Goal: Task Accomplishment & Management: Complete application form

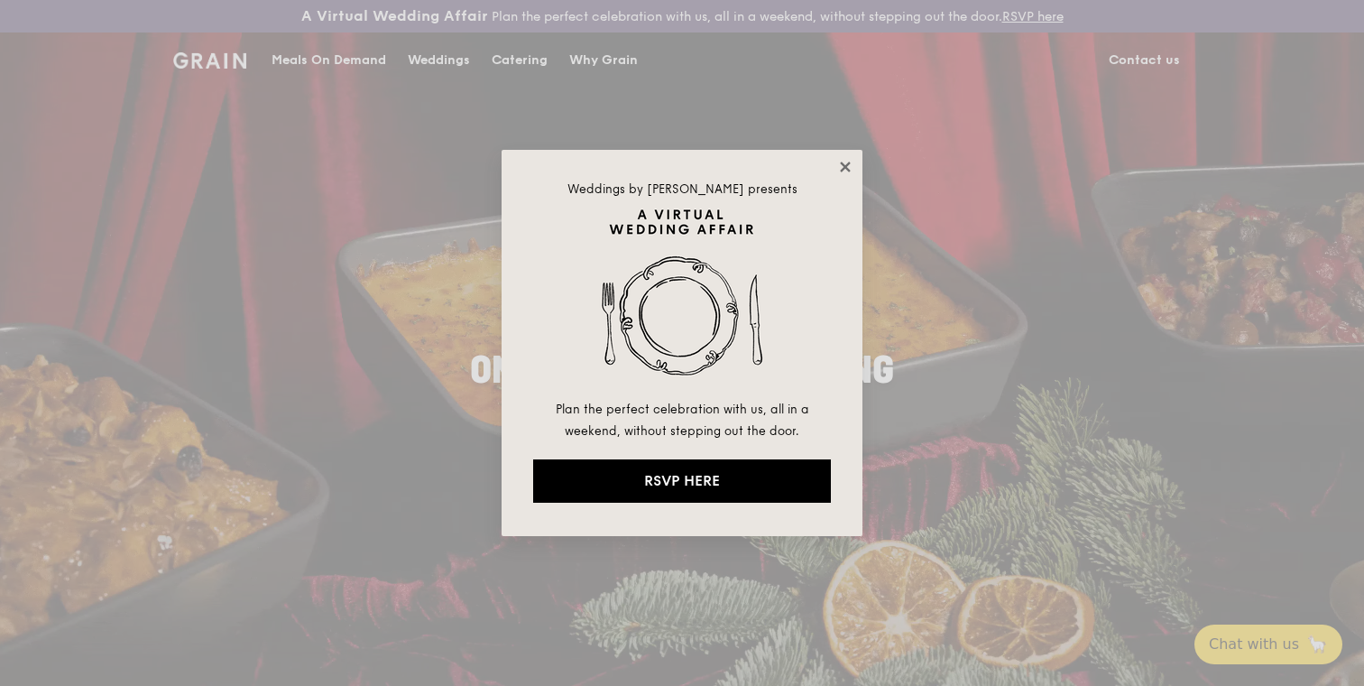
click at [847, 170] on icon at bounding box center [845, 166] width 10 height 10
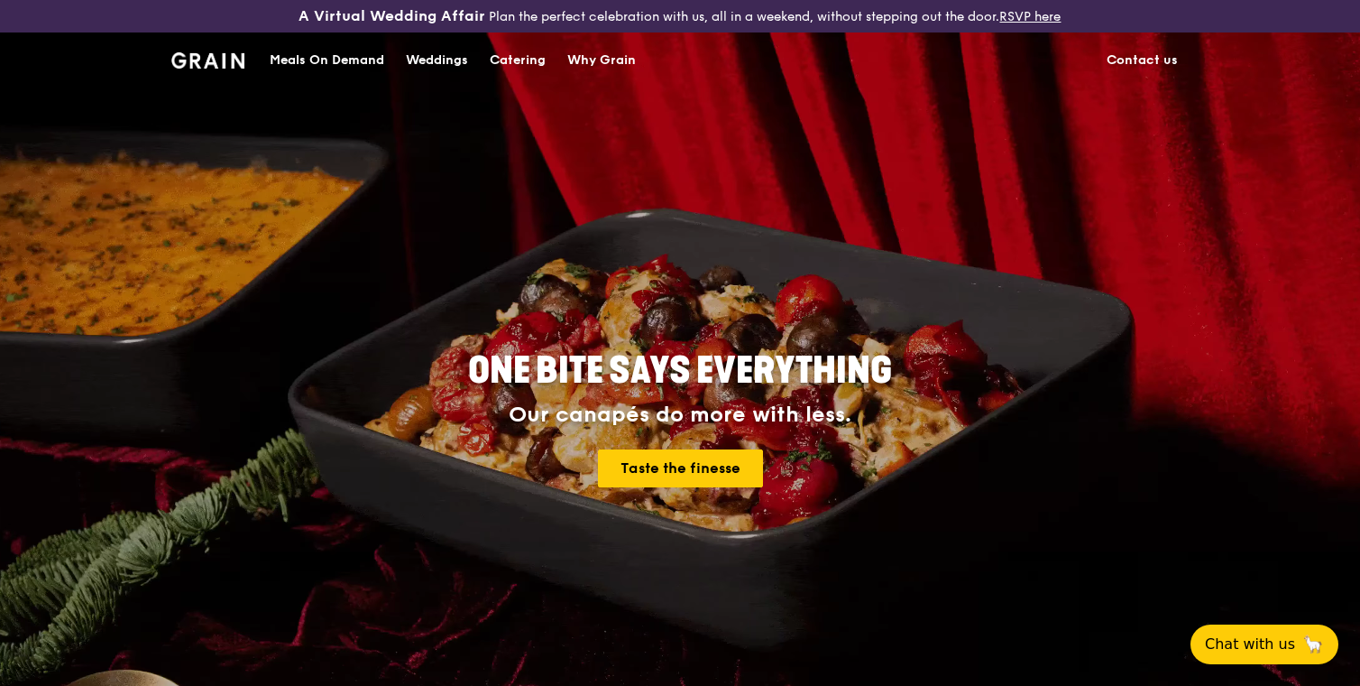
click at [1148, 62] on link "Contact us" at bounding box center [1142, 60] width 93 height 54
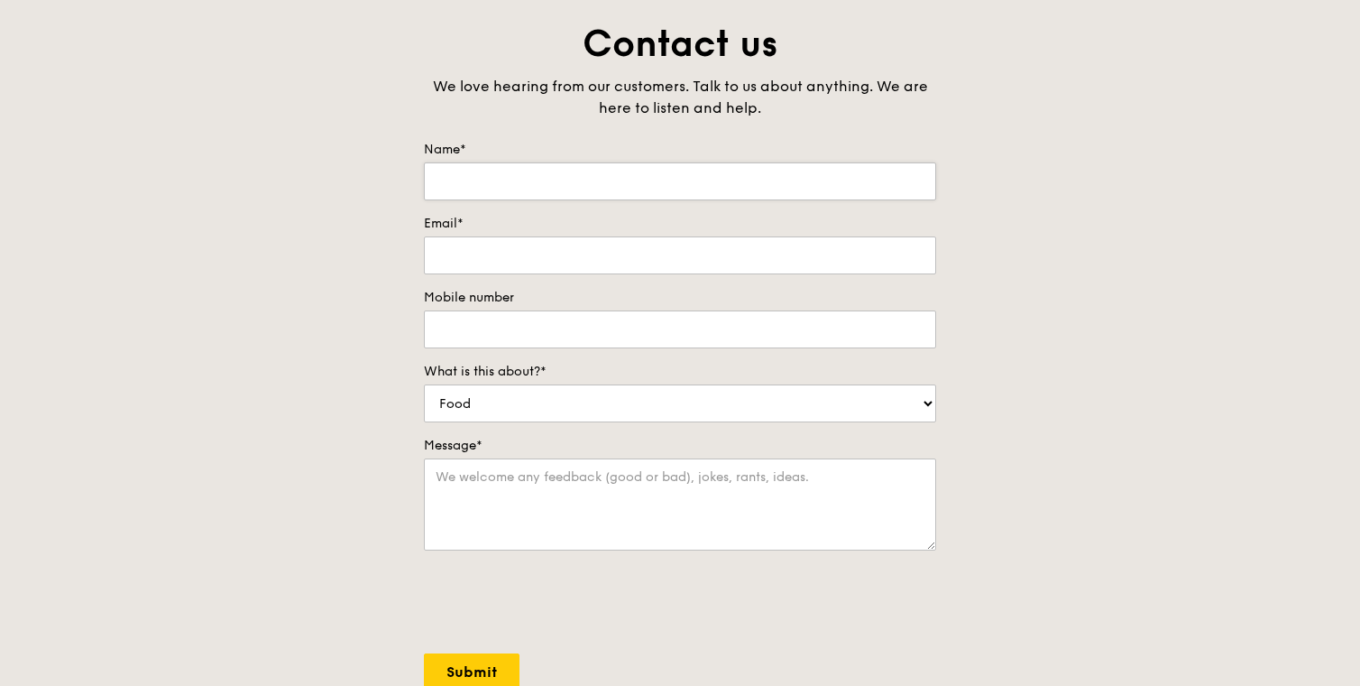
scroll to position [68, 0]
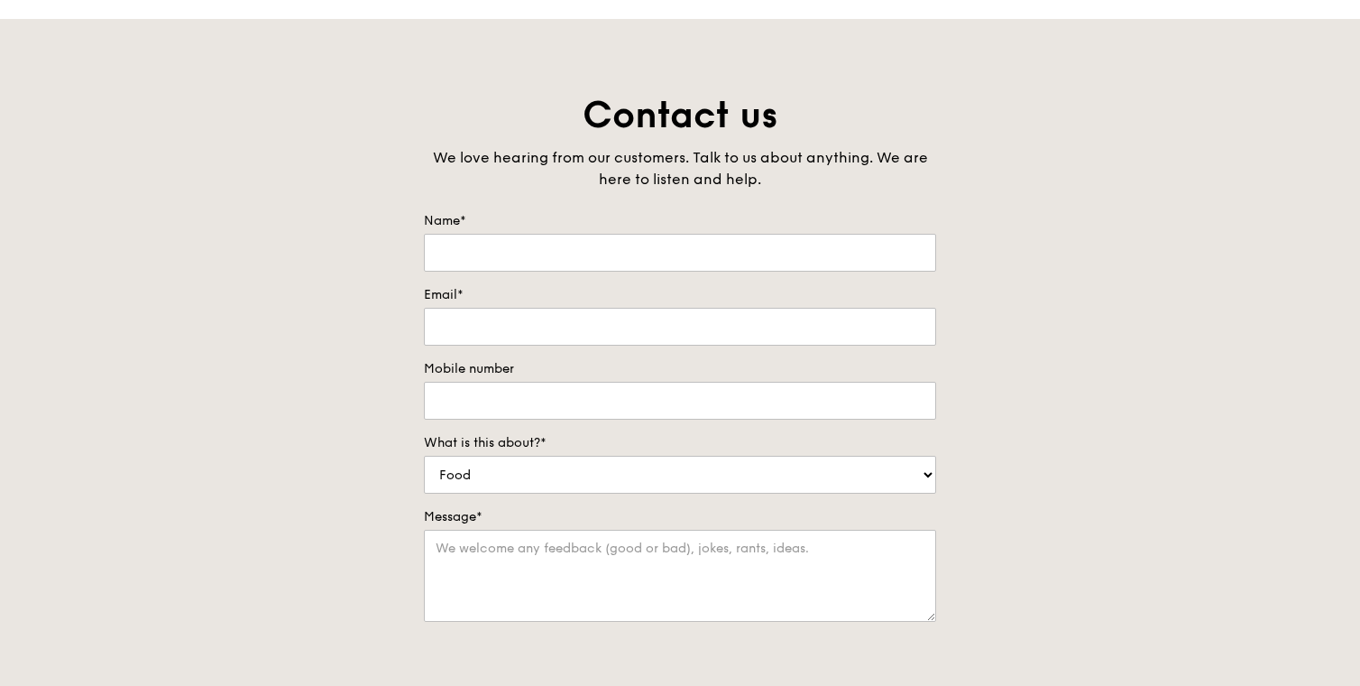
click at [536, 219] on label "Name*" at bounding box center [680, 221] width 512 height 18
click at [536, 234] on input "Name*" at bounding box center [680, 253] width 512 height 38
click at [531, 256] on input "Name*" at bounding box center [680, 253] width 512 height 38
click at [533, 269] on input "[PERSON_NAME]" at bounding box center [680, 253] width 512 height 38
click at [533, 269] on input "Rut" at bounding box center [680, 253] width 512 height 38
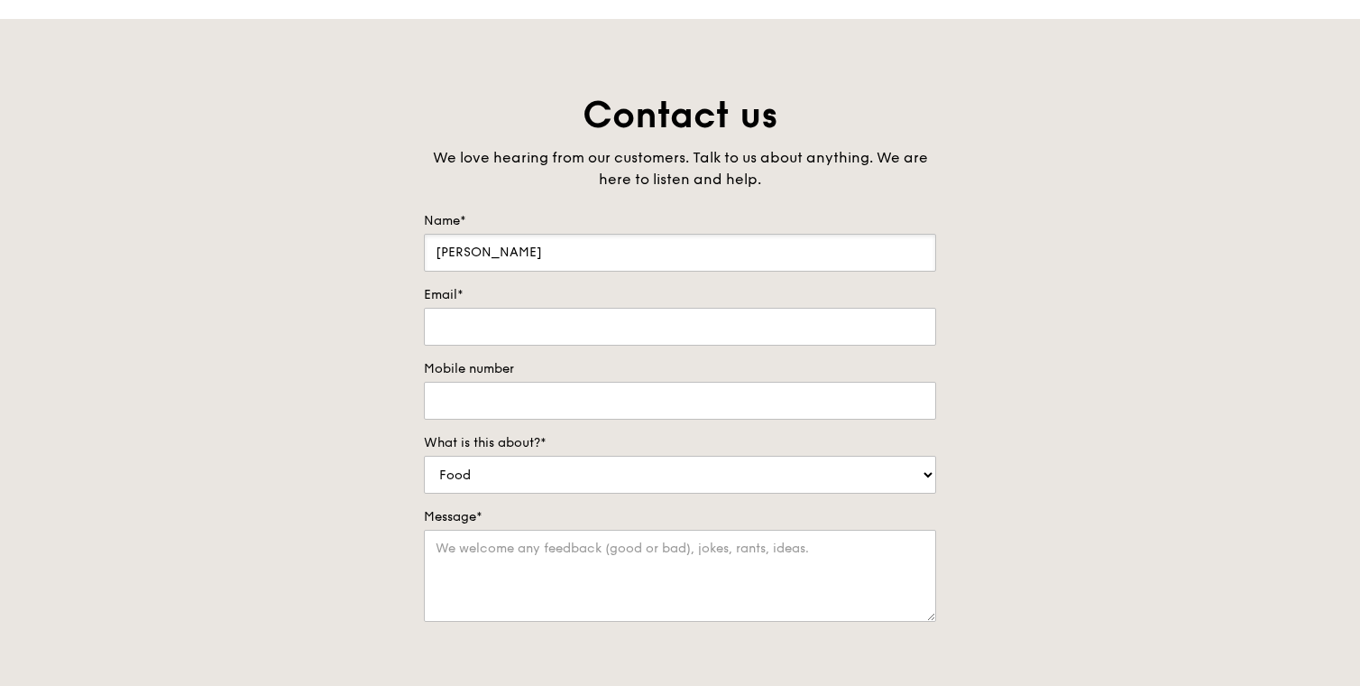
type input "[PERSON_NAME]"
type input "[EMAIL_ADDRESS][DOMAIN_NAME]"
type input "92350923"
click at [513, 471] on select "Food Service Billing/Payment Catering Others" at bounding box center [680, 475] width 512 height 38
click at [424, 456] on select "Food Service Billing/Payment Catering Others" at bounding box center [680, 475] width 512 height 38
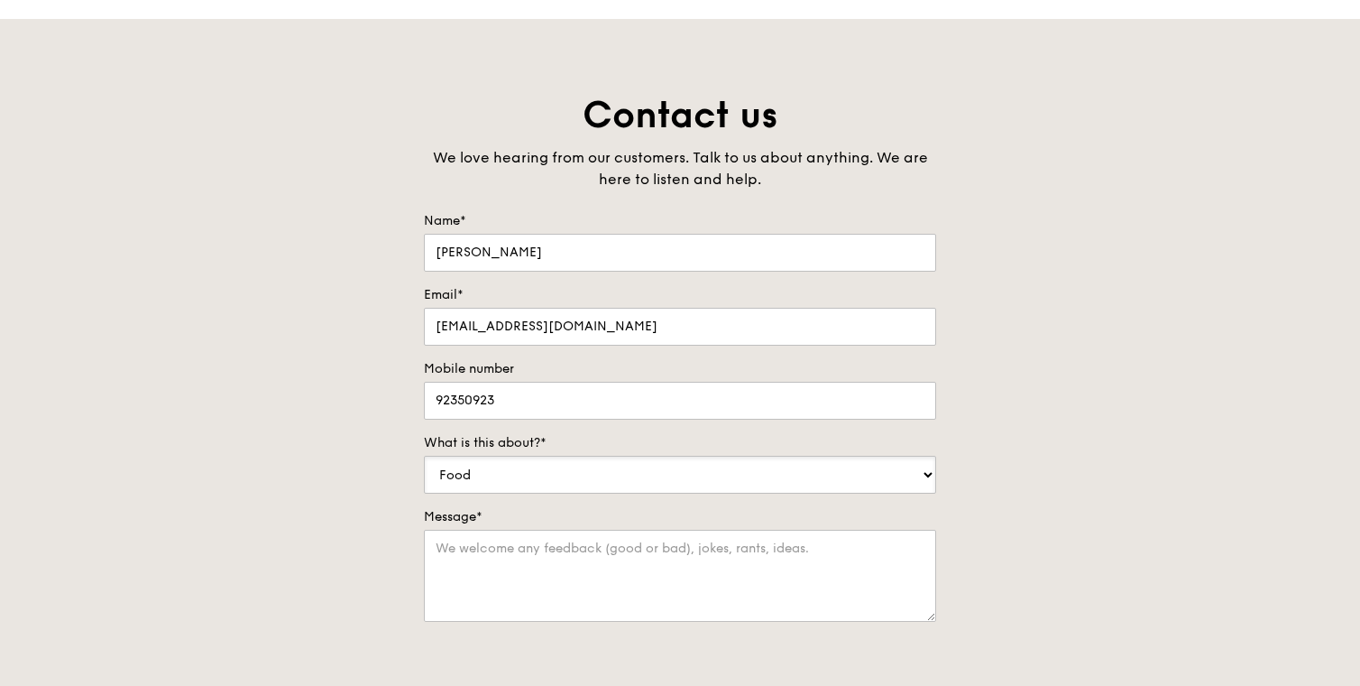
click at [511, 477] on select "Food Service Billing/Payment Catering Others" at bounding box center [680, 475] width 512 height 38
select select "Catering"
click at [424, 456] on select "Food Service Billing/Payment Catering Others" at bounding box center [680, 475] width 512 height 38
click at [523, 464] on select "Food Service Billing/Payment Catering Others" at bounding box center [680, 475] width 512 height 38
click at [556, 535] on textarea "Message*" at bounding box center [680, 576] width 512 height 92
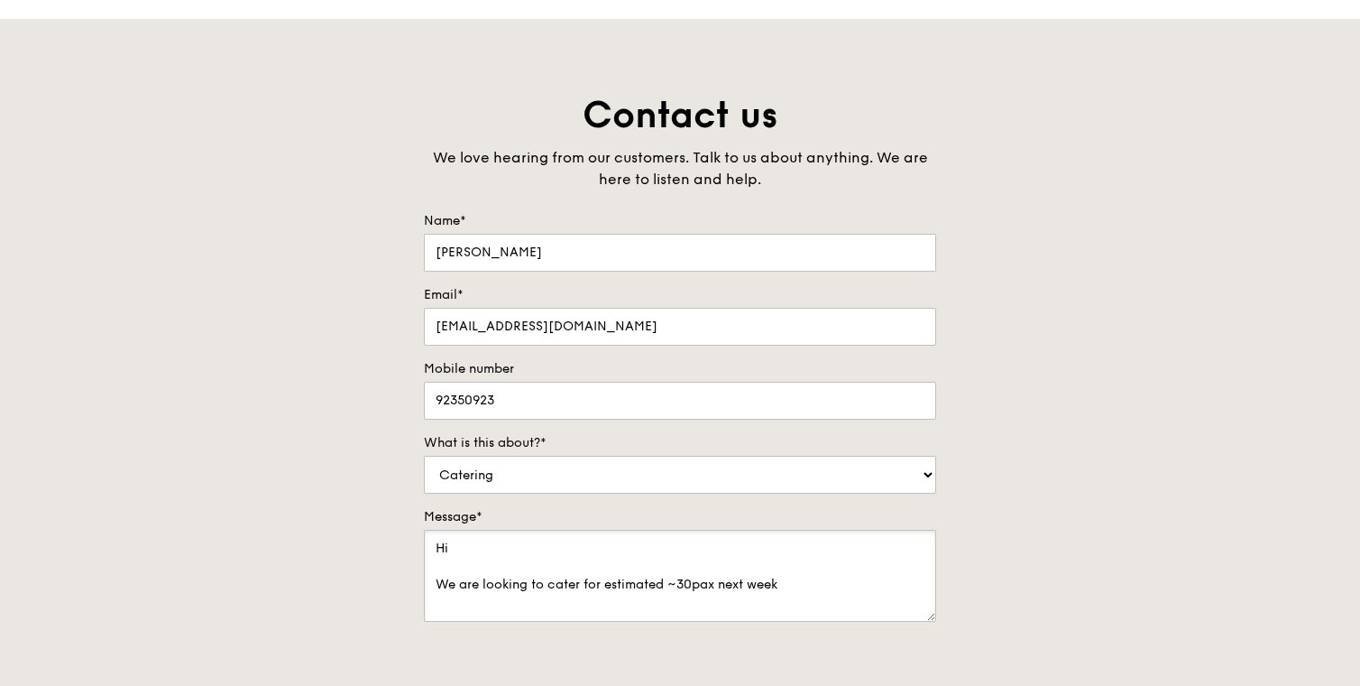
click at [713, 581] on textarea "Hi We are looking to cater for estimated ~30pax next week" at bounding box center [680, 576] width 512 height 92
click at [757, 576] on textarea "Hi We are looking to cater for estimated ~30pax on the [DATE] and [DATE] (Deepa…" at bounding box center [680, 576] width 512 height 92
click at [579, 587] on textarea "Hi We are looking to cater for estimated ~30pax on the [DATE] and [DATE] (Deepa…" at bounding box center [680, 576] width 512 height 92
click at [655, 588] on textarea "Hi We are looking to cater dinner for estimated ~30pax on the [DATE] and [DATE]…" at bounding box center [680, 576] width 512 height 92
click at [650, 588] on textarea "Hi We are looking to cater dinner for estimated ~30pax on the [DATE] and [DATE]…" at bounding box center [680, 576] width 512 height 92
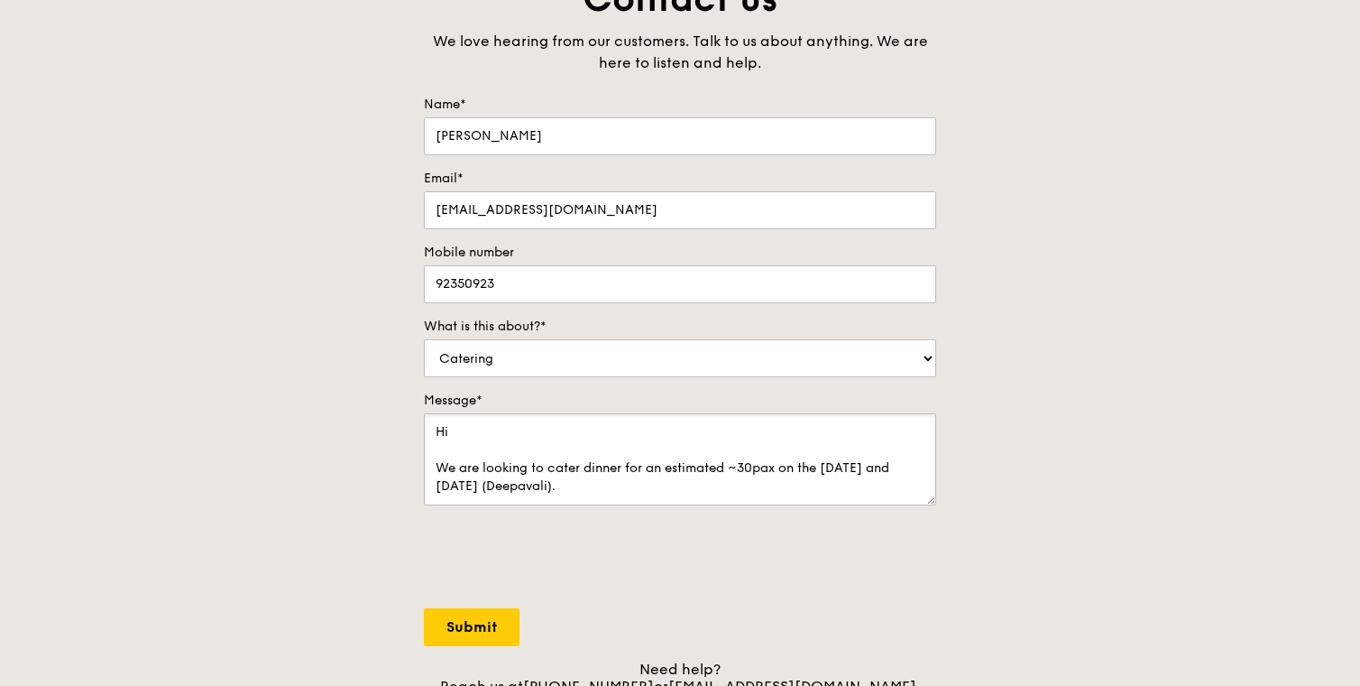
scroll to position [192, 0]
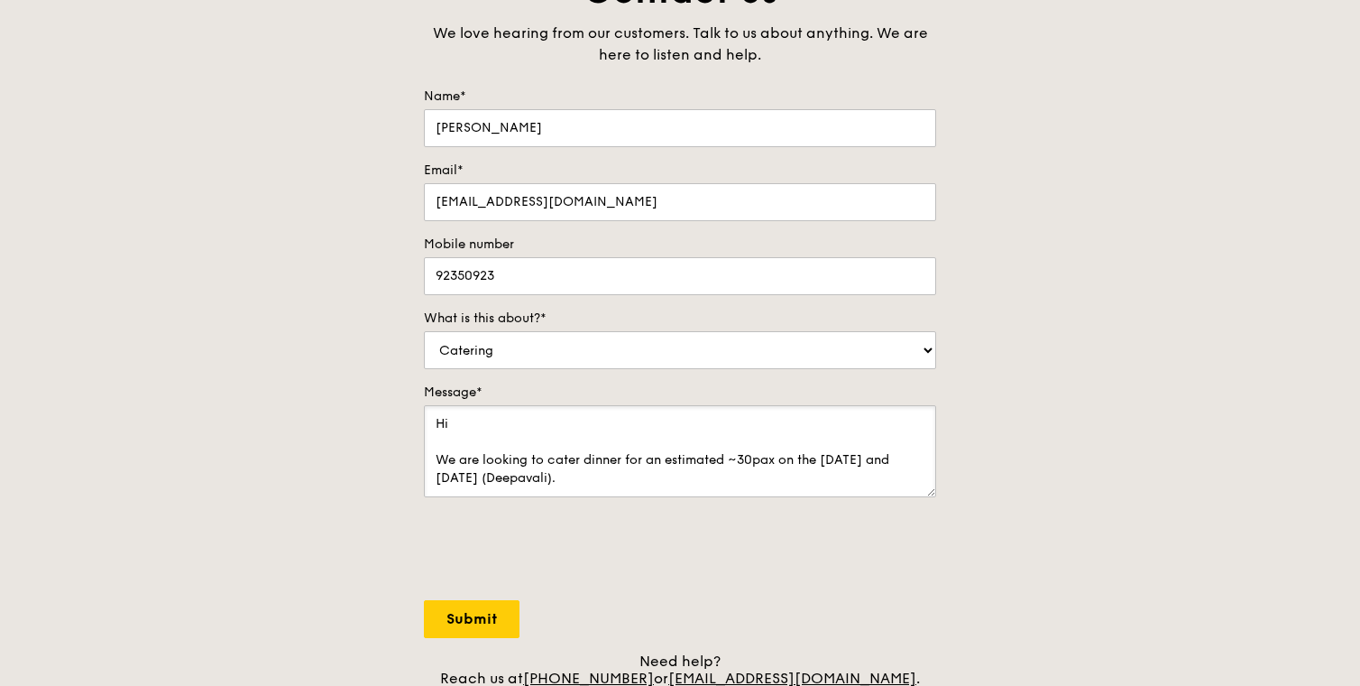
click at [545, 482] on textarea "Hi We are looking to cater dinner for an estimated ~30pax on the [DATE] and [DA…" at bounding box center [680, 451] width 512 height 92
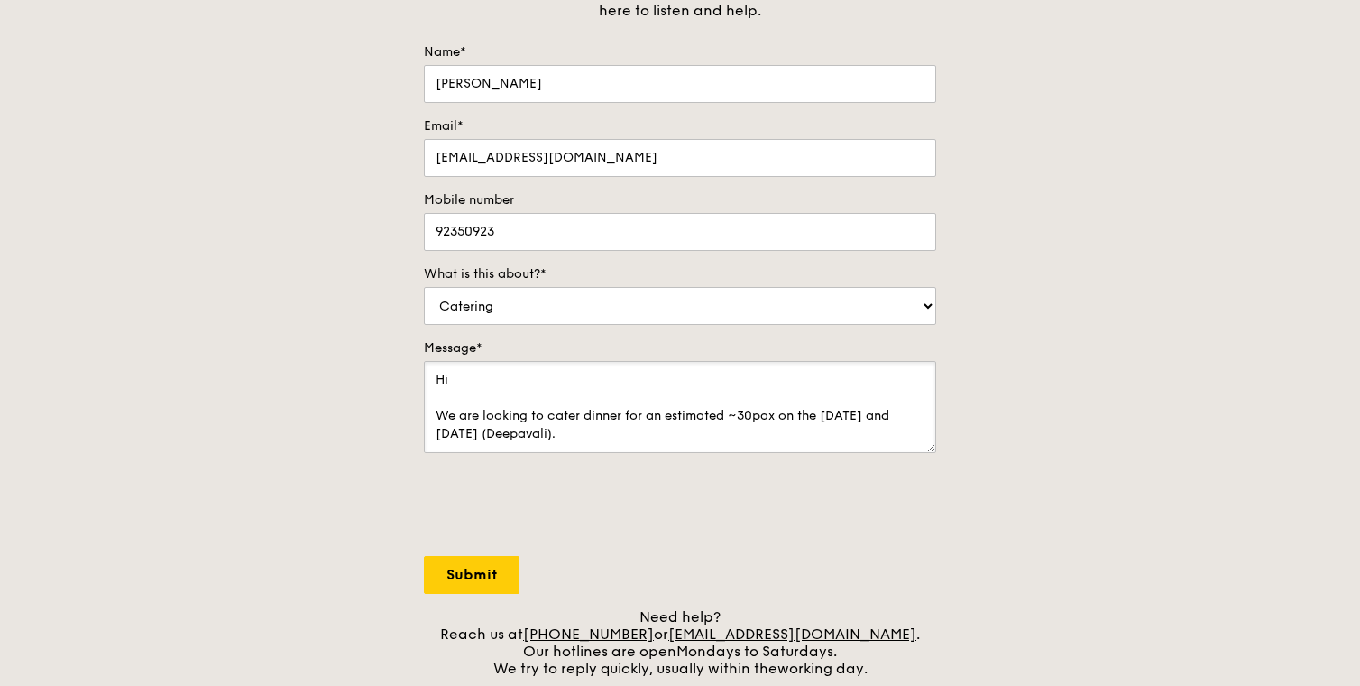
scroll to position [242, 0]
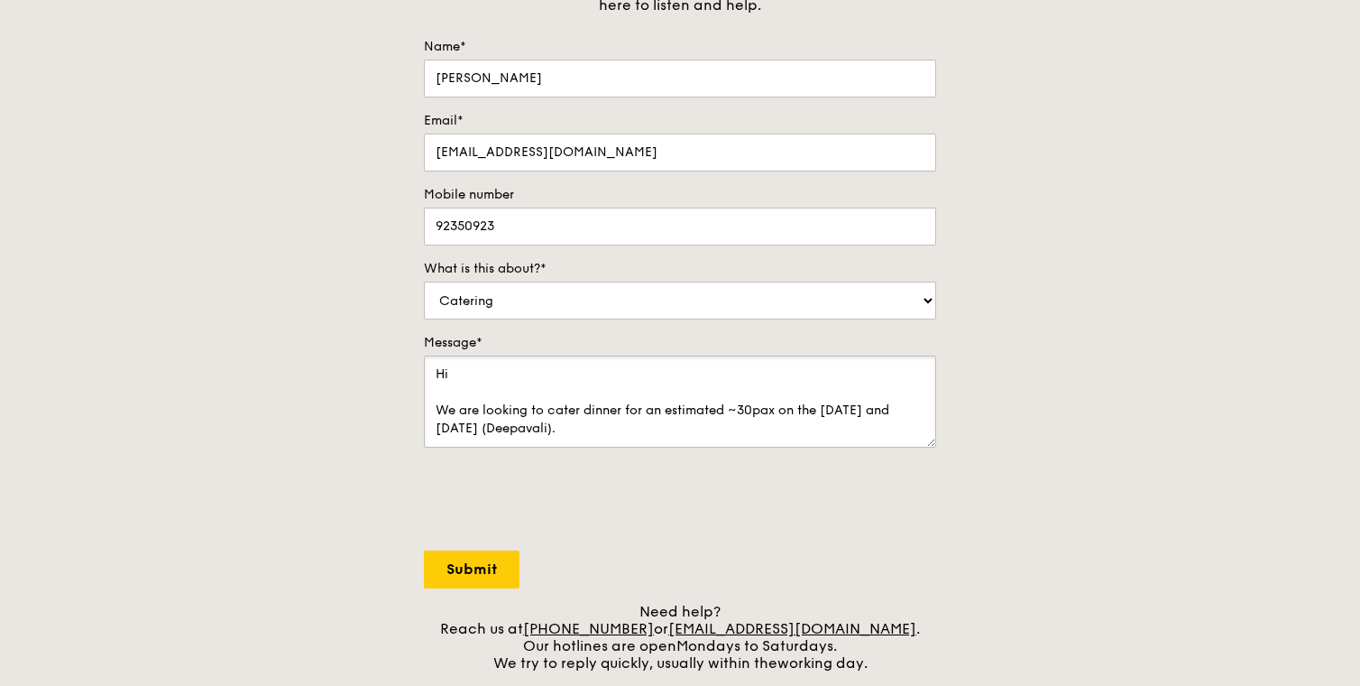
click at [715, 423] on textarea "Hi We are looking to cater dinner for an estimated ~30pax on the [DATE] and [DA…" at bounding box center [680, 401] width 512 height 92
click at [481, 415] on textarea "Hi We are looking to cater dinner for an estimated ~30pax on the [DATE] and [DA…" at bounding box center [680, 401] width 512 height 92
drag, startPoint x: 452, startPoint y: 415, endPoint x: 652, endPoint y: 419, distance: 200.3
click at [652, 419] on textarea "Hi We are looking to cater dinner for an estimated ~30pax on the [DATE] and [DA…" at bounding box center [680, 401] width 512 height 92
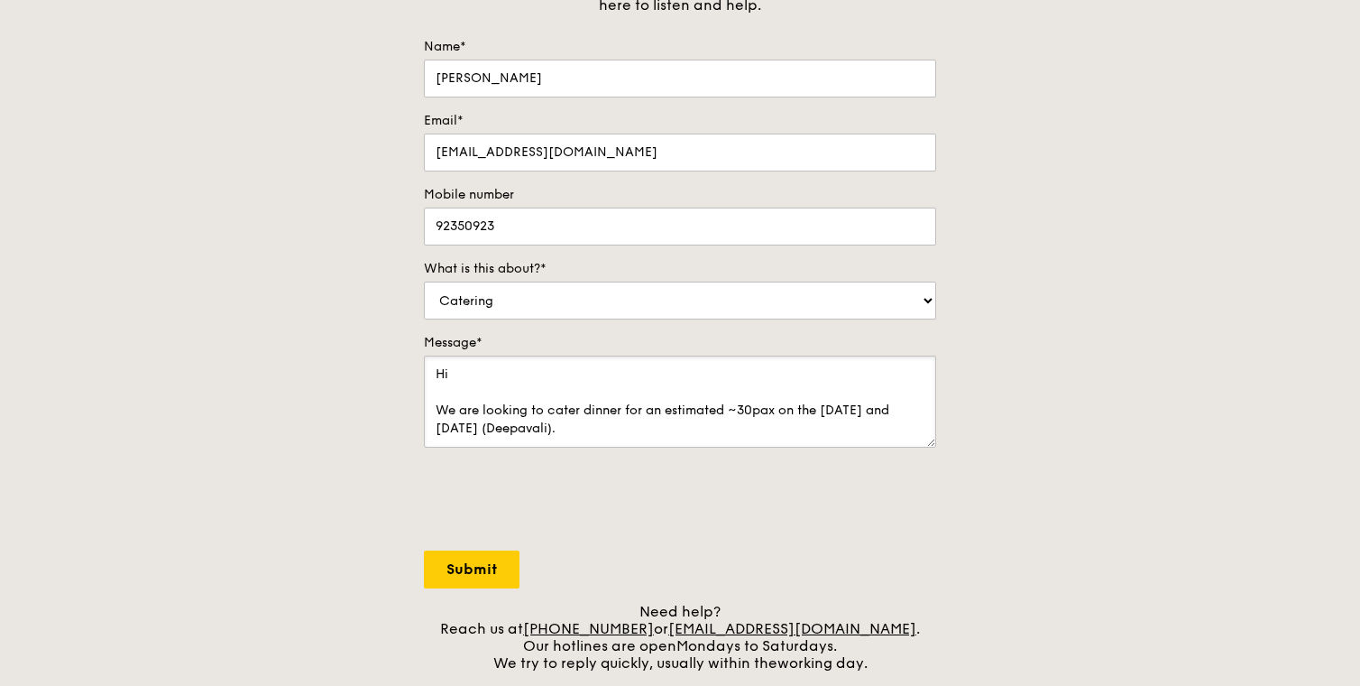
click at [593, 428] on textarea "Hi We are looking to cater dinner for an estimated ~30pax on the [DATE] and [DA…" at bounding box center [680, 401] width 512 height 92
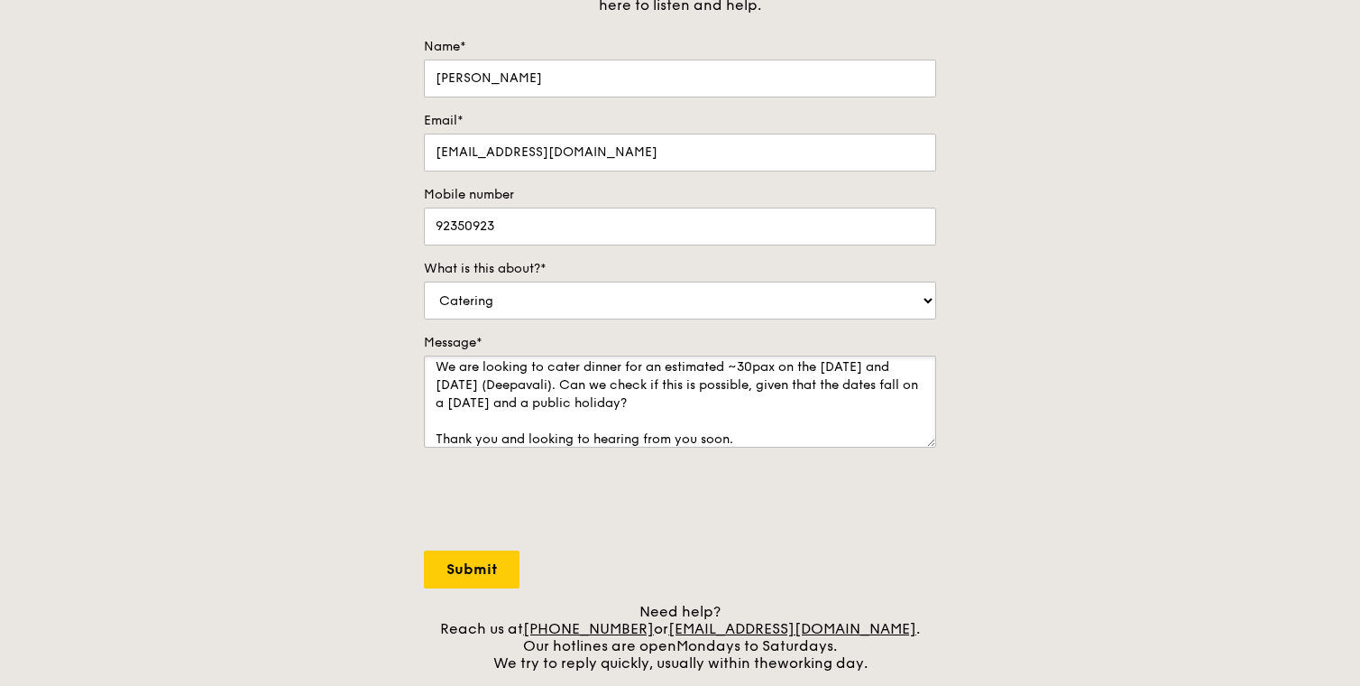
scroll to position [15, 0]
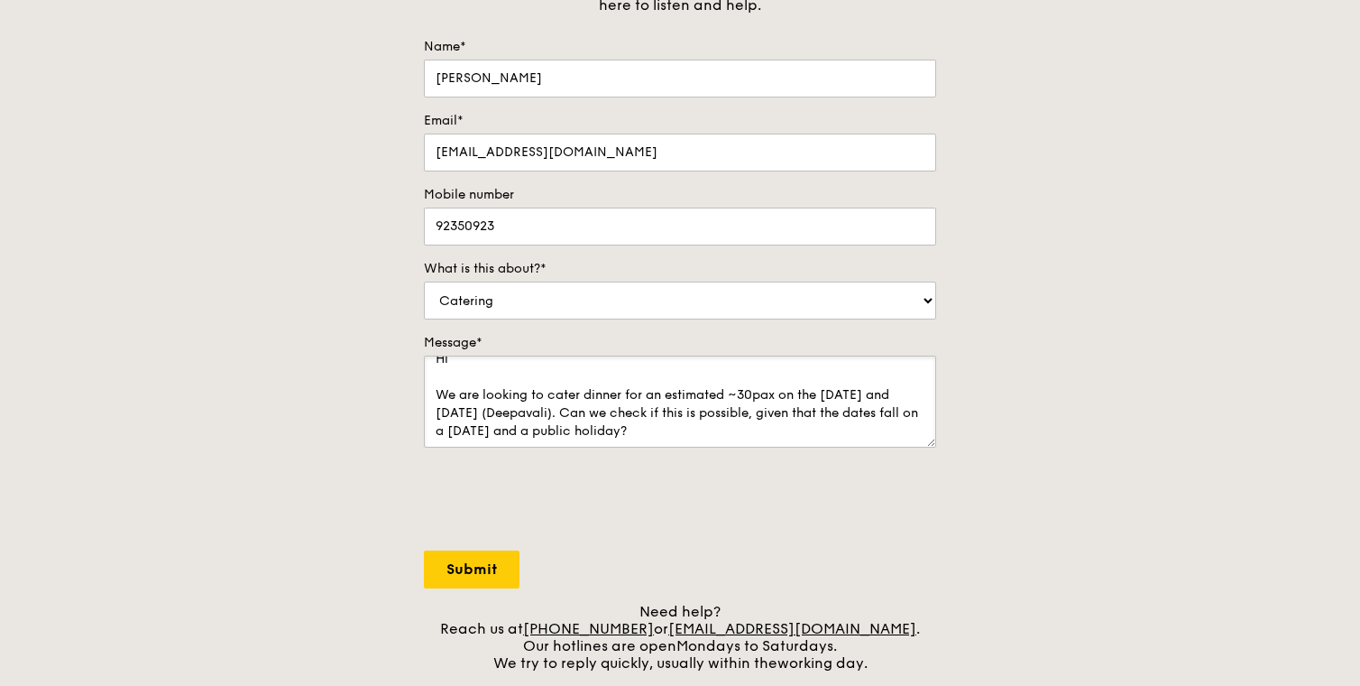
click at [583, 398] on textarea "Hi We are looking to cater dinner for an estimated ~30pax on the [DATE] and [DA…" at bounding box center [680, 401] width 512 height 92
click at [658, 387] on textarea "Hi We are looking to order the regular boxes dinner for an estimated ~30pax on …" at bounding box center [680, 401] width 512 height 92
click at [763, 391] on textarea "Hi We are looking to order the regular meal boxes dinner for an estimated ~30pa…" at bounding box center [680, 401] width 512 height 92
click at [882, 398] on textarea "Hi We are looking to order the regular meal boxes for an estimated ~30pax on th…" at bounding box center [680, 401] width 512 height 92
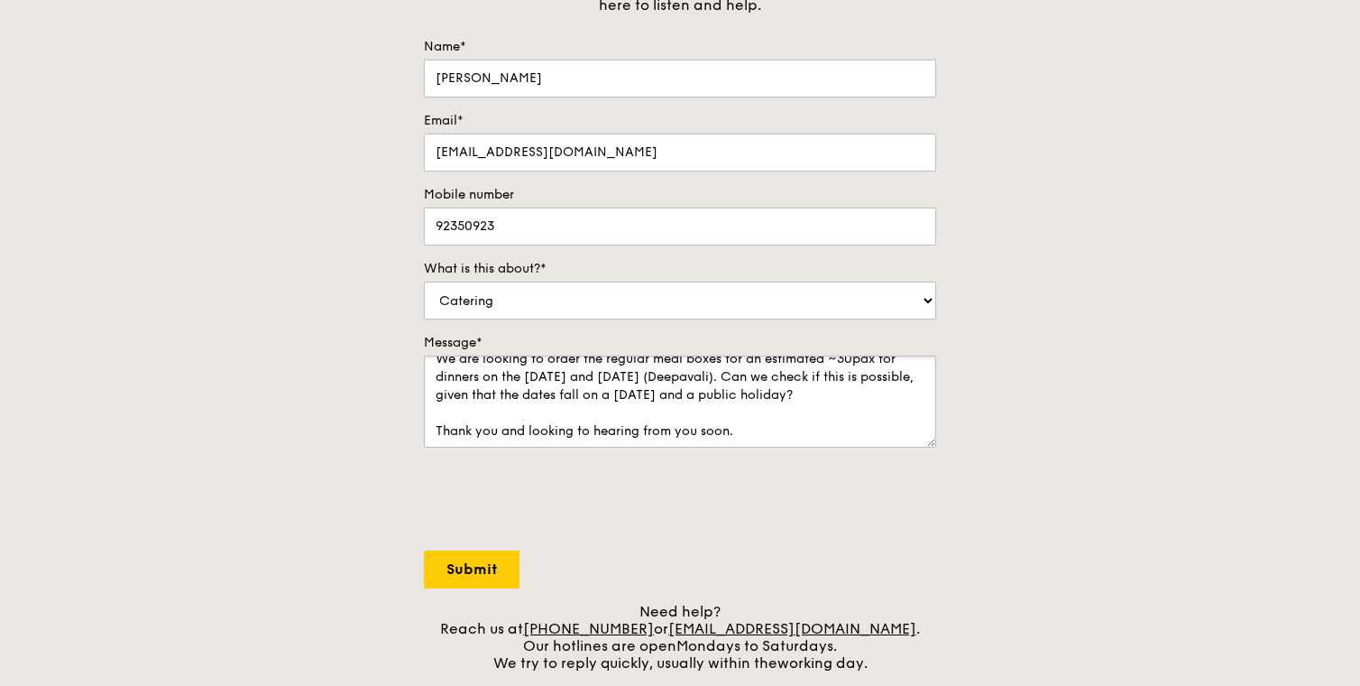
scroll to position [54, 0]
type textarea "Hi We are looking to order the regular meal boxes for an estimated ~30pax for d…"
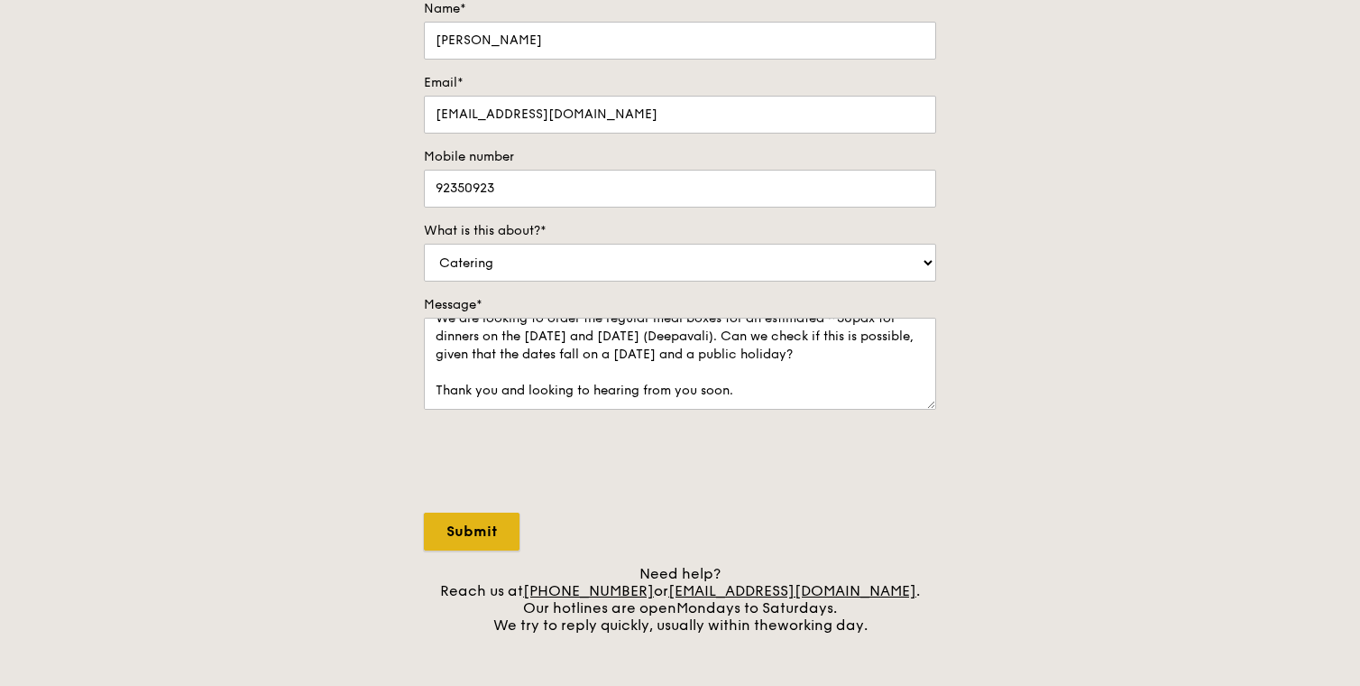
click at [476, 544] on input "Submit" at bounding box center [472, 531] width 96 height 38
select select "Food"
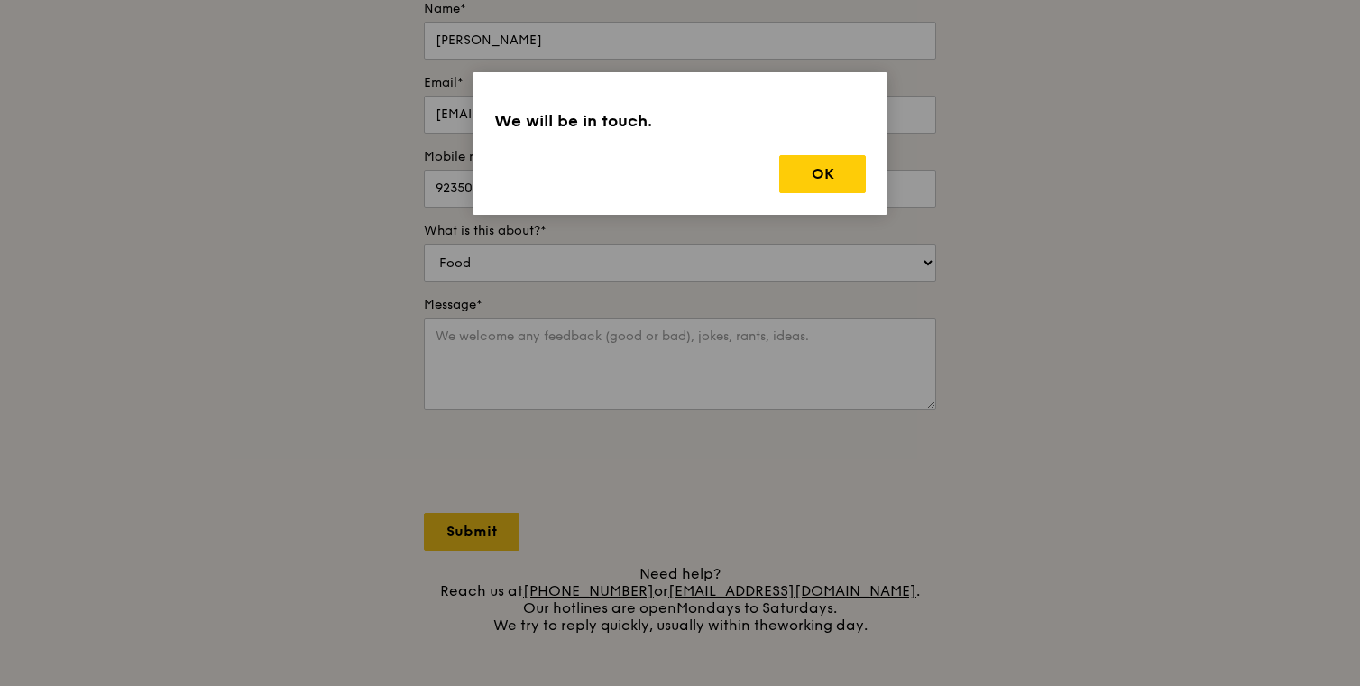
scroll to position [0, 0]
click at [852, 163] on button "OK" at bounding box center [822, 174] width 87 height 38
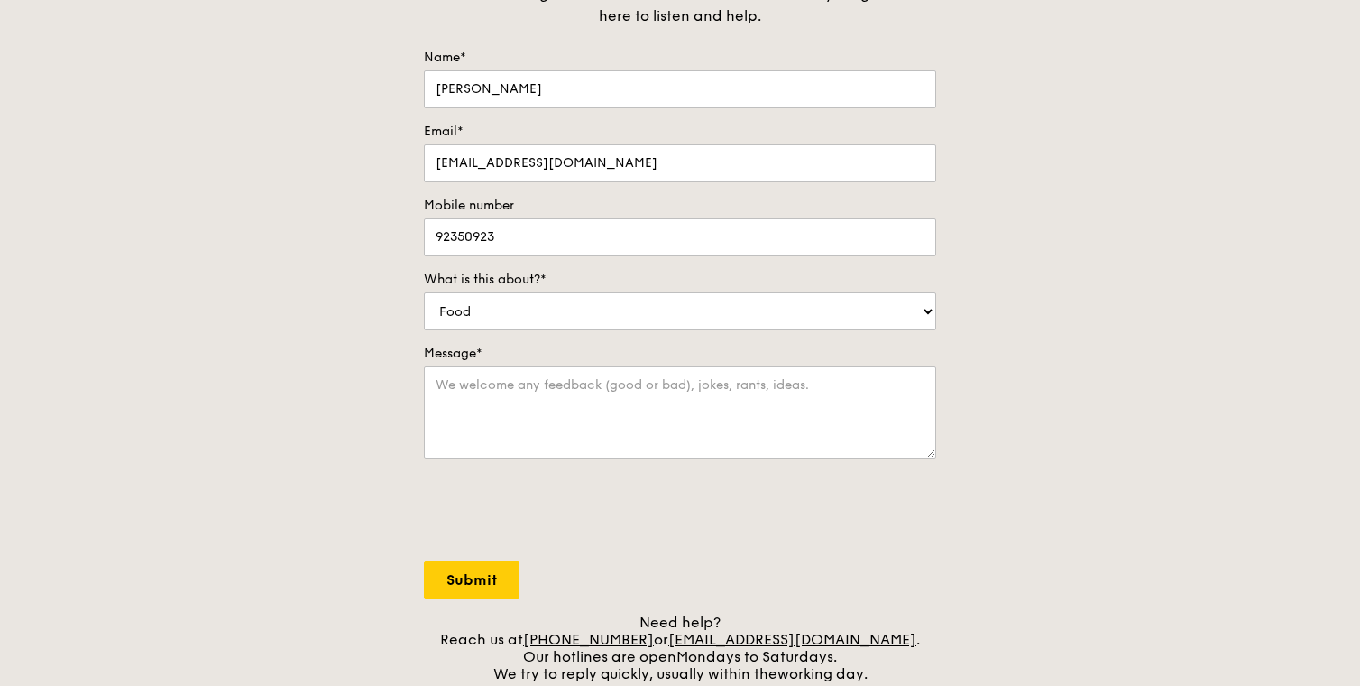
scroll to position [241, 0]
